Goal: Communication & Community: Ask a question

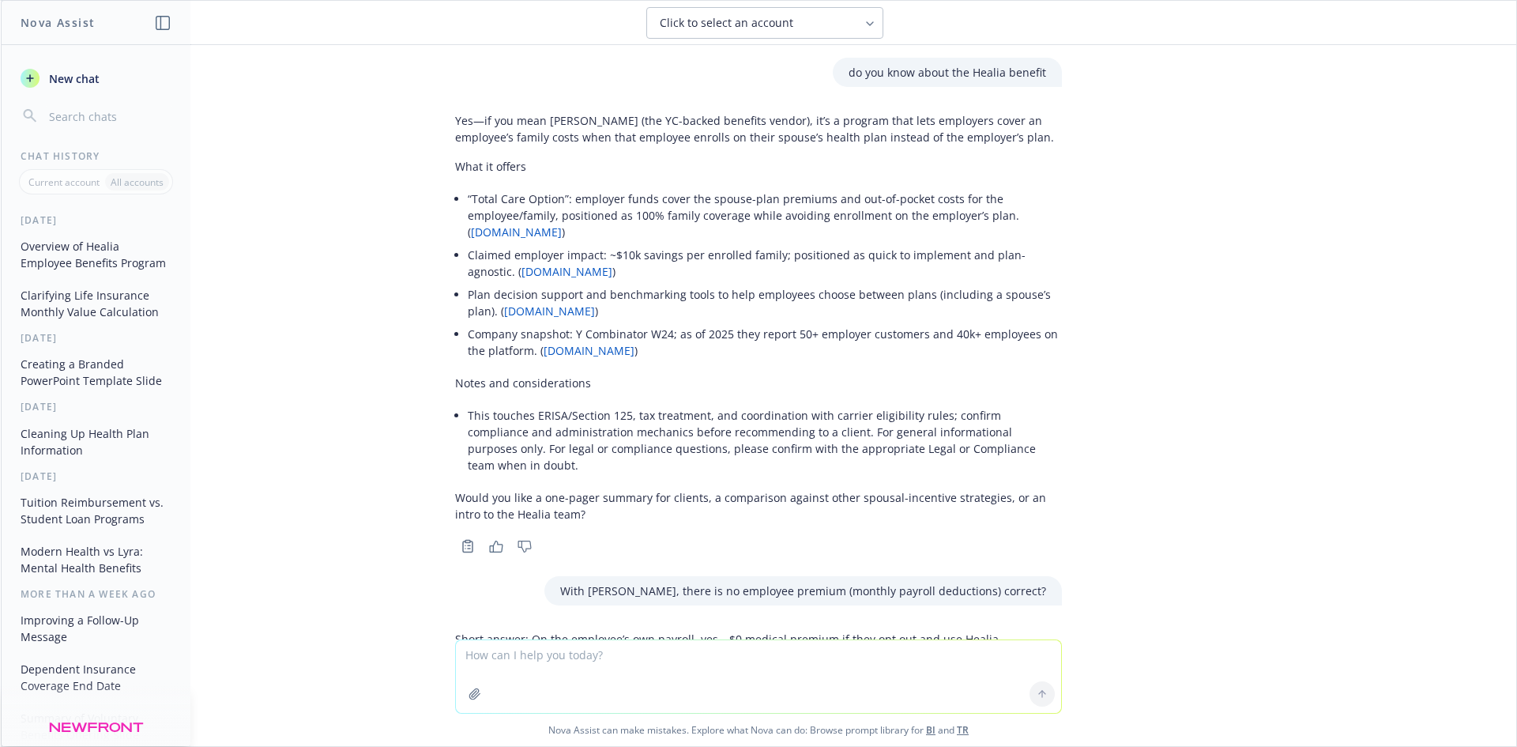
scroll to position [862, 0]
